Goal: Navigation & Orientation: Find specific page/section

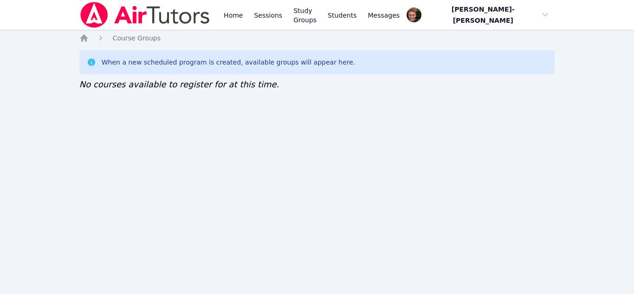
click at [238, 111] on div "Home Sessions Study Groups Students Messages Open user menu Vincent Astray-Cane…" at bounding box center [317, 147] width 634 height 294
